Goal: Information Seeking & Learning: Find specific page/section

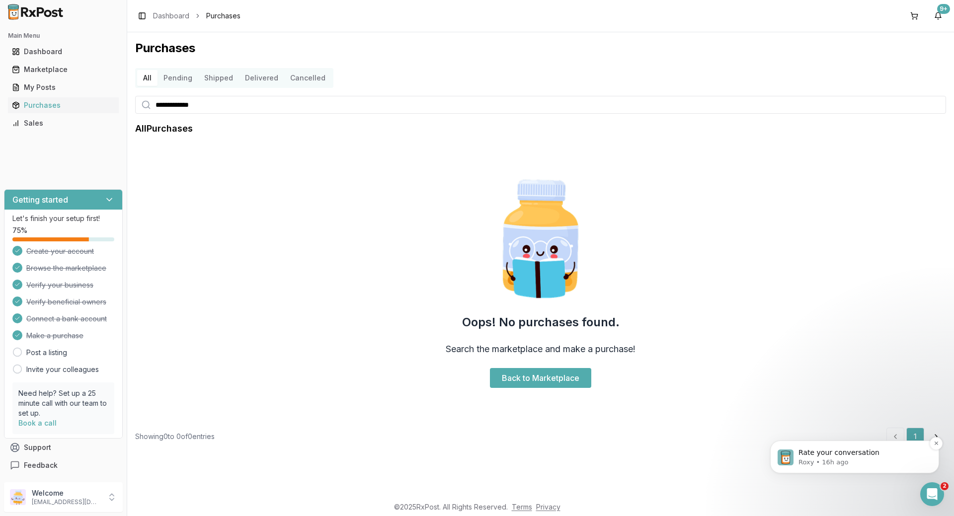
click at [834, 454] on p "Rate your conversation" at bounding box center [863, 453] width 128 height 10
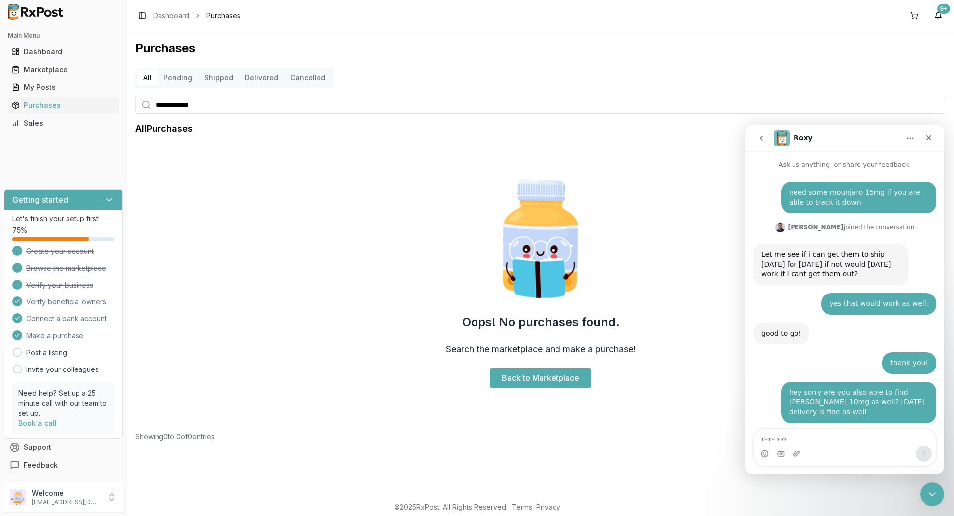
scroll to position [1, 0]
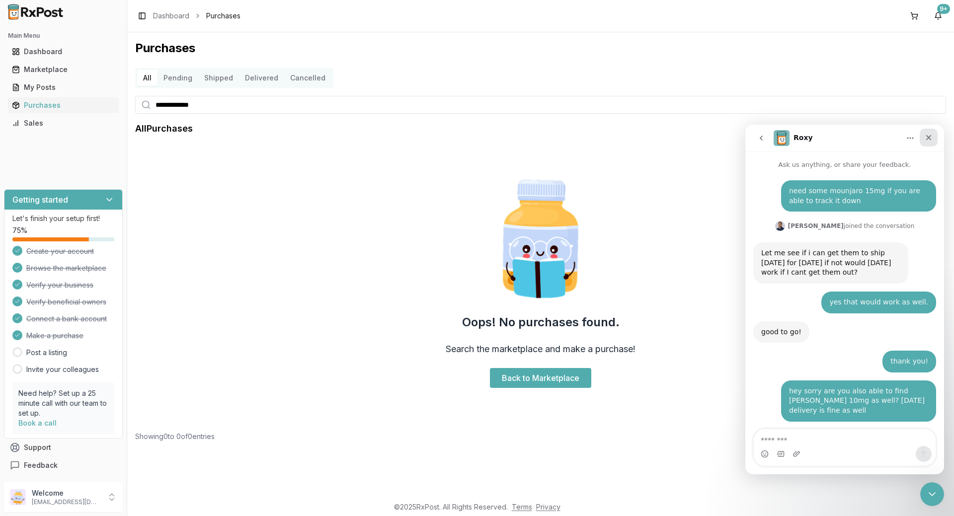
click at [928, 136] on icon "Close" at bounding box center [929, 138] width 8 height 8
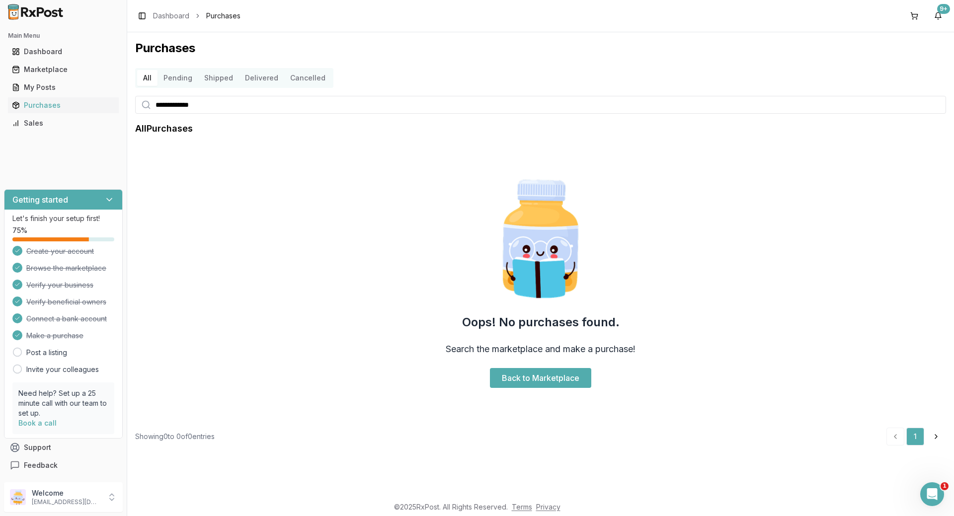
scroll to position [163, 0]
drag, startPoint x: 37, startPoint y: 63, endPoint x: 64, endPoint y: 74, distance: 28.5
click at [37, 63] on link "Marketplace" at bounding box center [63, 70] width 111 height 18
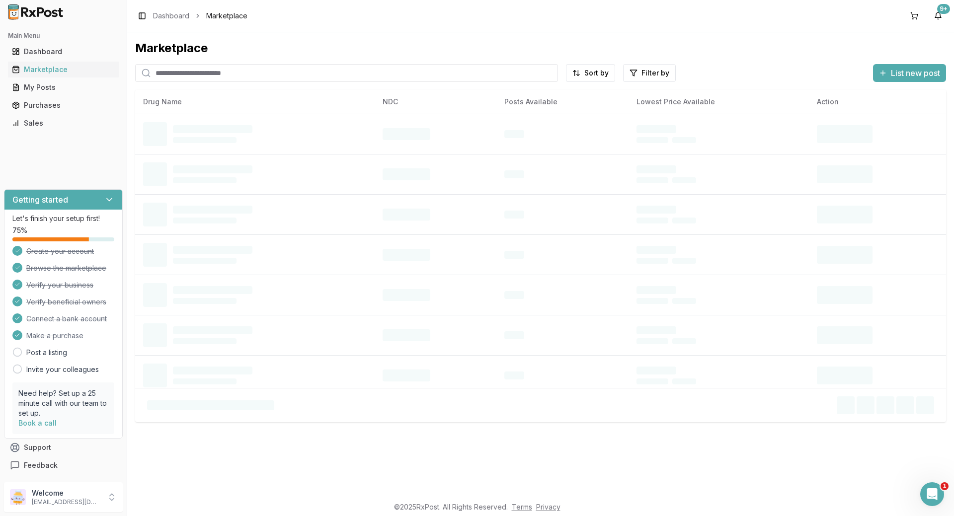
click at [278, 76] on input "search" at bounding box center [346, 73] width 423 height 18
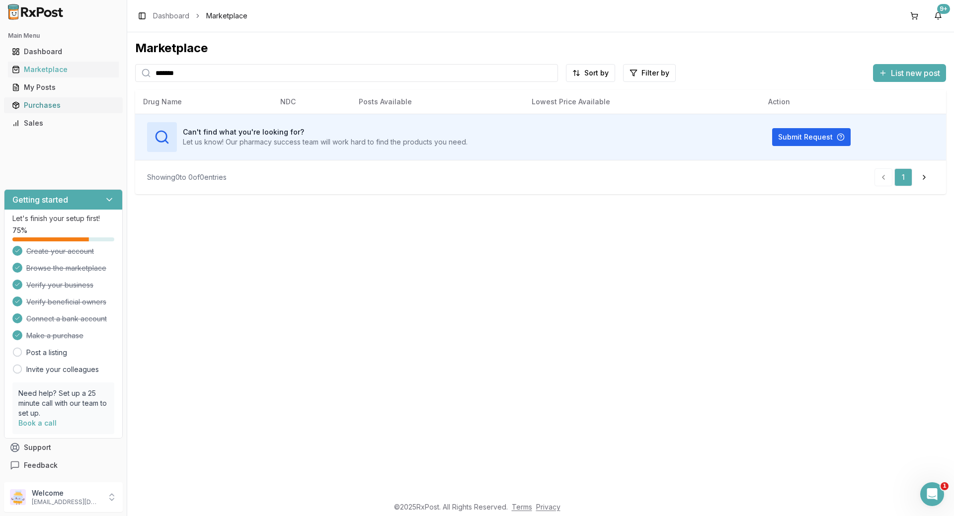
drag, startPoint x: 219, startPoint y: 80, endPoint x: 43, endPoint y: 103, distance: 177.5
click at [43, 103] on div "Main Menu Dashboard Marketplace My Posts Purchases Sales Getting started Let's …" at bounding box center [477, 258] width 954 height 516
drag, startPoint x: 198, startPoint y: 73, endPoint x: 128, endPoint y: 72, distance: 70.6
click at [128, 72] on div "Marketplace ******* Sort by Filter by List new post Drug Name NDC Posts Availab…" at bounding box center [540, 264] width 827 height 464
type input "********"
